Goal: Find specific page/section: Find specific page/section

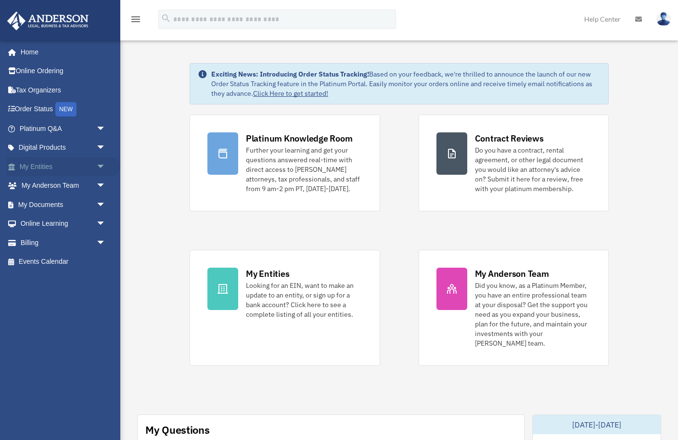
click at [101, 167] on span "arrow_drop_down" at bounding box center [105, 167] width 19 height 20
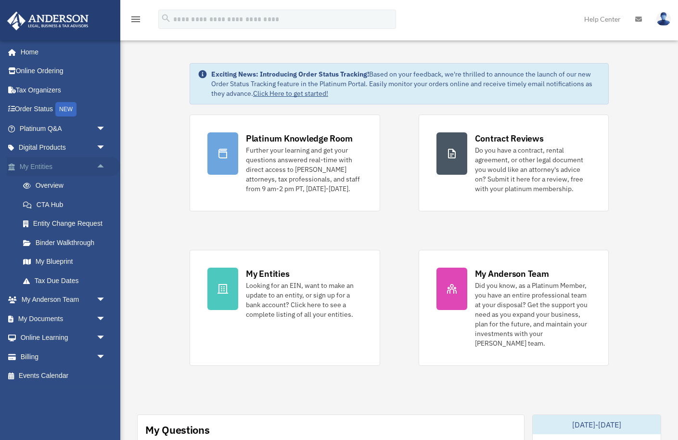
click at [43, 168] on link "My Entities arrow_drop_up" at bounding box center [64, 166] width 114 height 19
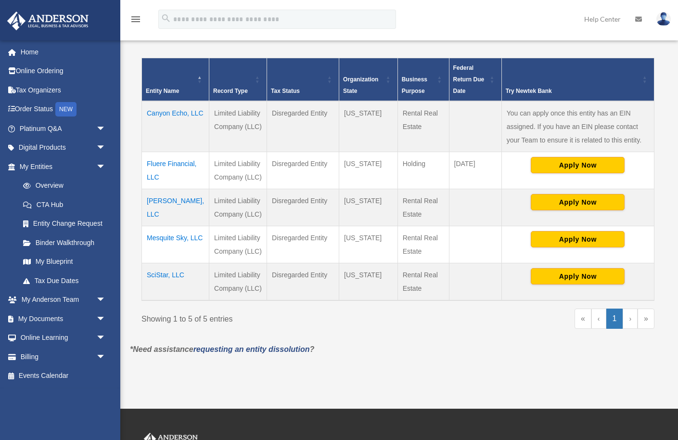
scroll to position [184, 0]
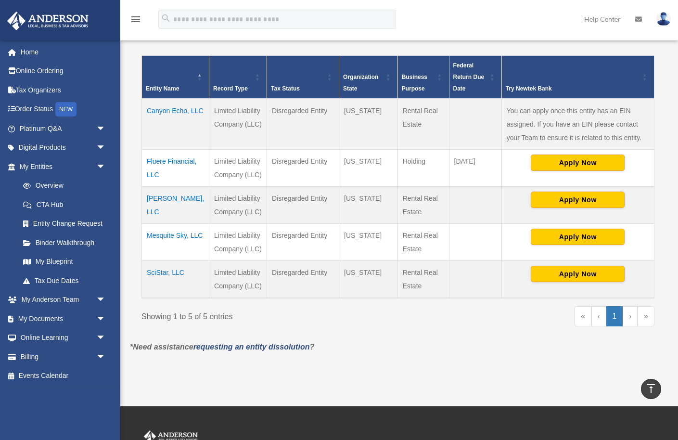
click at [170, 285] on td "SciStar, LLC" at bounding box center [175, 280] width 67 height 38
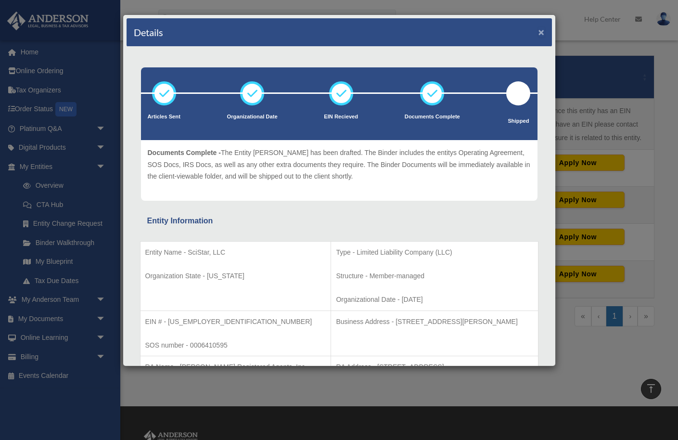
click at [542, 34] on button "×" at bounding box center [542, 32] width 6 height 10
